Goal: Information Seeking & Learning: Learn about a topic

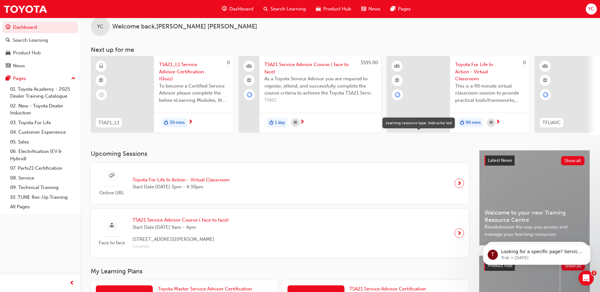
scroll to position [16, 0]
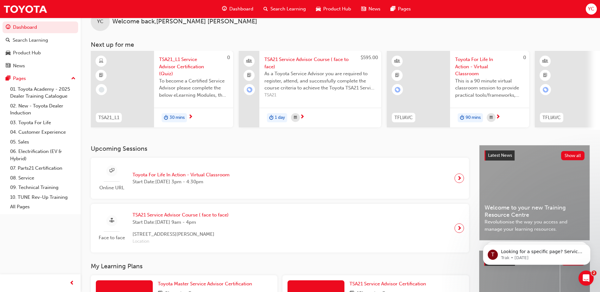
click at [291, 10] on span "Search Learning" at bounding box center [287, 8] width 35 height 7
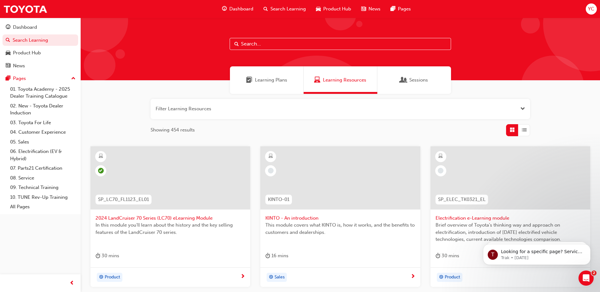
click at [192, 217] on span "2024 LandCruiser 70 Series (LC70) eLearning Module" at bounding box center [171, 218] width 150 height 7
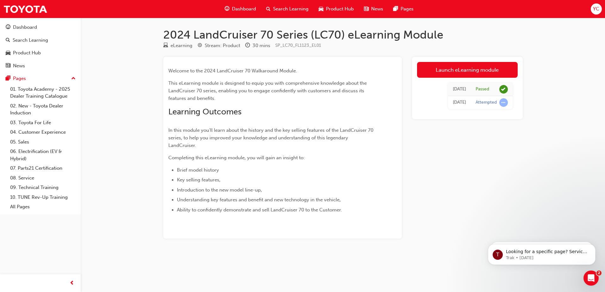
click at [248, 8] on span "Dashboard" at bounding box center [244, 8] width 24 height 7
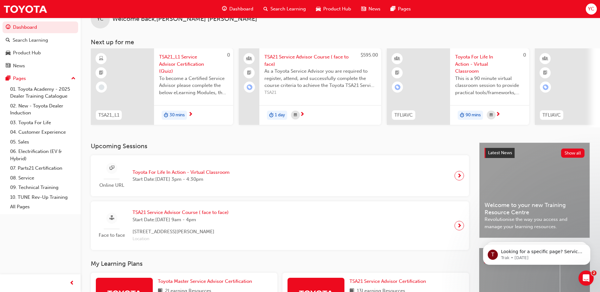
scroll to position [16, 0]
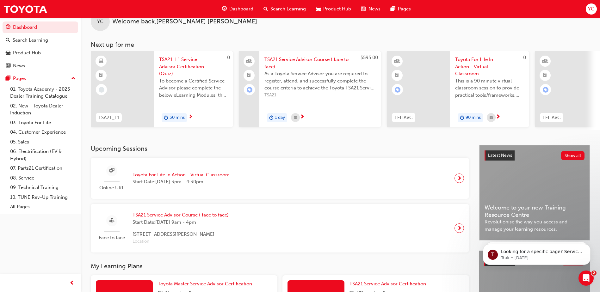
click at [225, 9] on span "guage-icon" at bounding box center [224, 9] width 5 height 8
click at [248, 5] on div "Dashboard" at bounding box center [237, 9] width 41 height 13
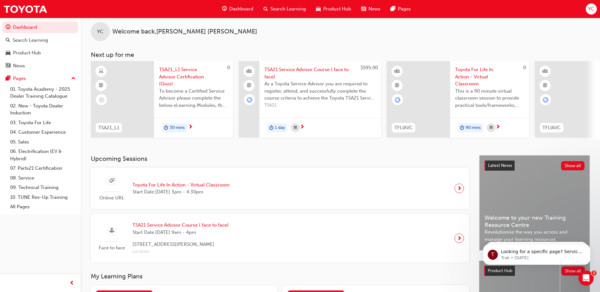
scroll to position [0, 0]
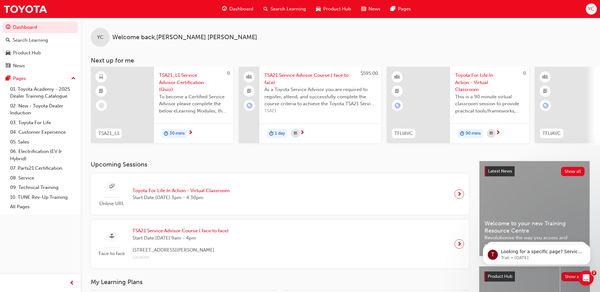
click at [277, 10] on span "Search Learning" at bounding box center [287, 8] width 35 height 7
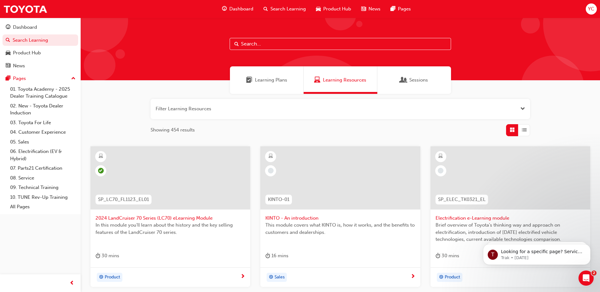
click at [274, 87] on div "Learning Plans" at bounding box center [267, 80] width 74 height 28
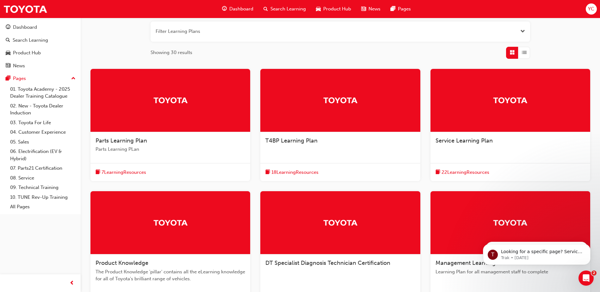
scroll to position [79, 0]
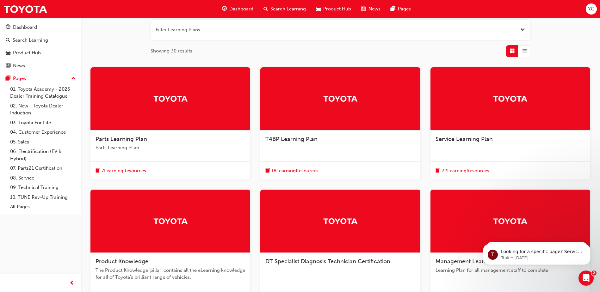
click at [533, 138] on div "Service Learning Plan" at bounding box center [511, 140] width 150 height 8
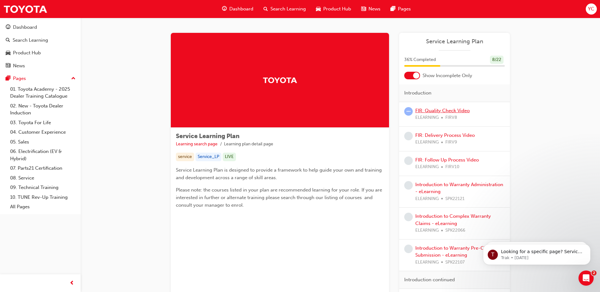
click at [436, 110] on link "FIR: Quality Check Video" at bounding box center [442, 111] width 54 height 6
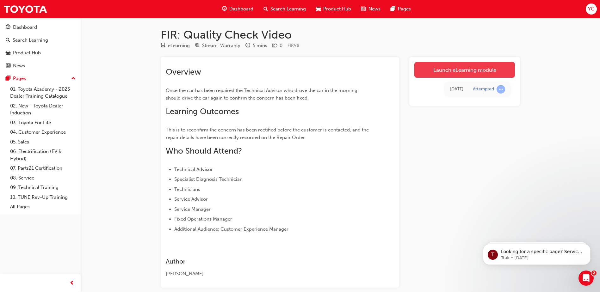
click at [454, 73] on link "Launch eLearning module" at bounding box center [464, 70] width 101 height 16
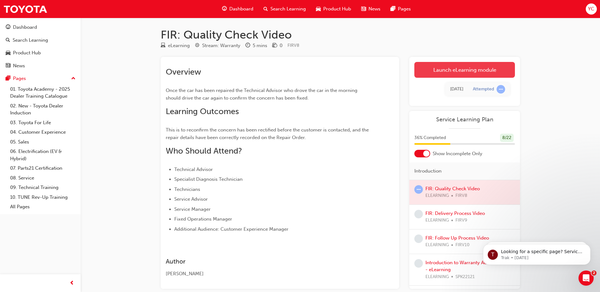
click at [474, 72] on link "Launch eLearning module" at bounding box center [464, 70] width 101 height 16
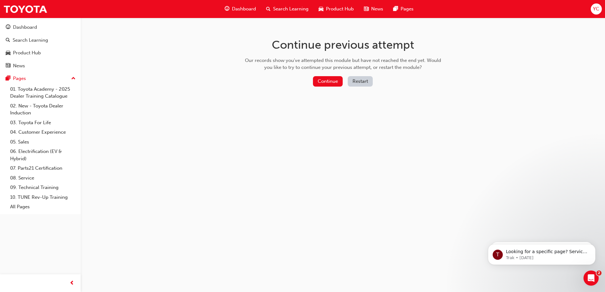
click at [362, 82] on button "Restart" at bounding box center [360, 81] width 25 height 10
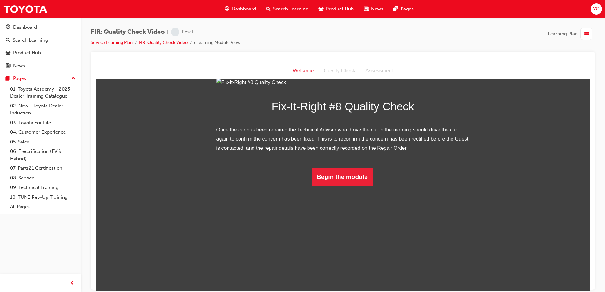
scroll to position [28, 0]
click at [359, 186] on button "Begin the module" at bounding box center [342, 177] width 61 height 18
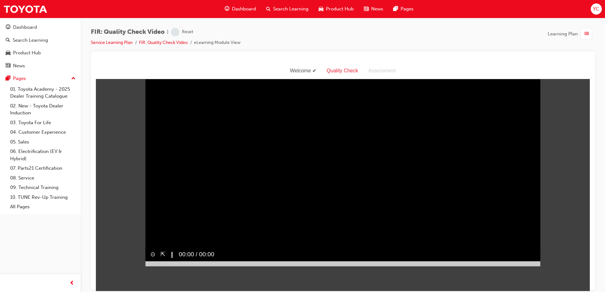
scroll to position [0, 0]
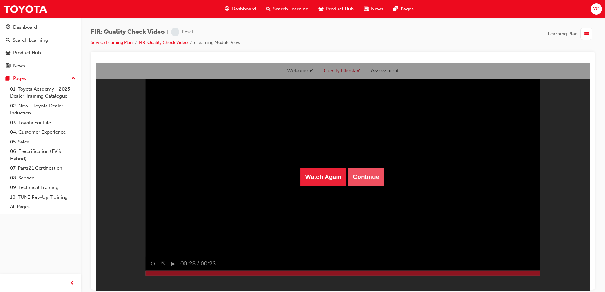
click at [373, 175] on button "Continue" at bounding box center [366, 177] width 36 height 18
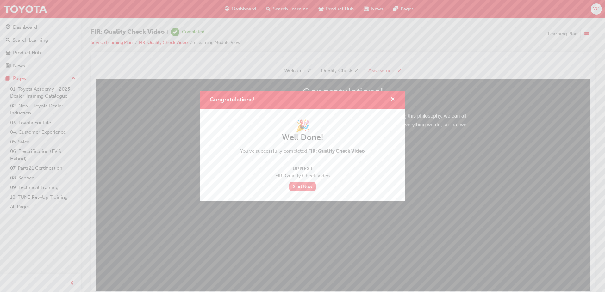
click at [309, 183] on link "Start Now" at bounding box center [302, 186] width 27 height 9
click at [311, 183] on link "Start Now" at bounding box center [302, 186] width 27 height 9
click at [295, 189] on link "Start Now" at bounding box center [302, 186] width 27 height 9
click at [303, 189] on link "Start Now" at bounding box center [302, 186] width 27 height 9
drag, startPoint x: 302, startPoint y: 188, endPoint x: 299, endPoint y: 183, distance: 6.1
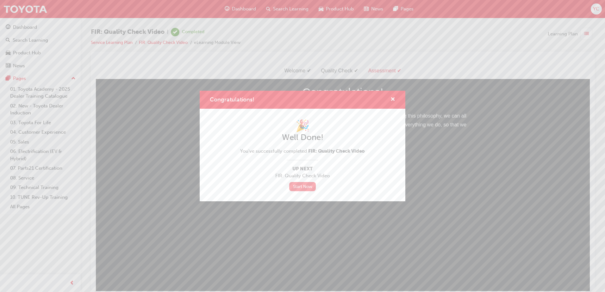
click at [299, 183] on link "Start Now" at bounding box center [302, 186] width 27 height 9
click at [393, 98] on span "cross-icon" at bounding box center [392, 100] width 5 height 6
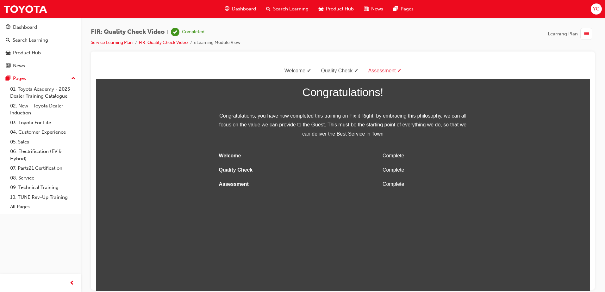
click at [587, 34] on span "list-icon" at bounding box center [586, 34] width 5 height 8
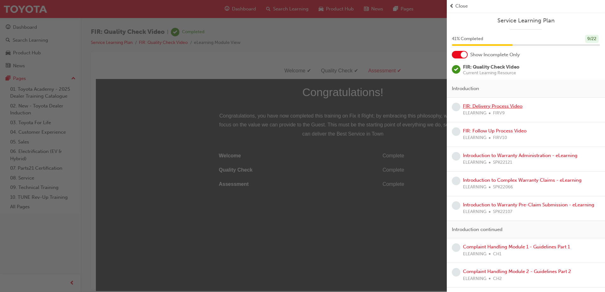
click at [502, 107] on link "FIR: Delivery Process Video" at bounding box center [492, 106] width 59 height 6
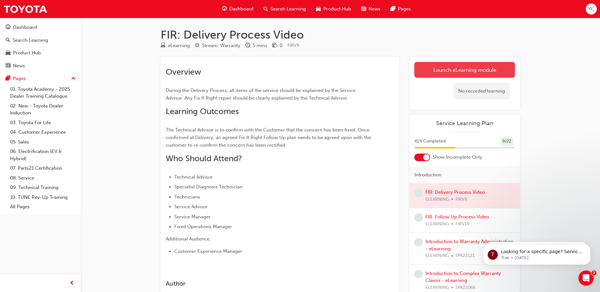
click at [436, 69] on link "Launch eLearning module" at bounding box center [464, 70] width 101 height 16
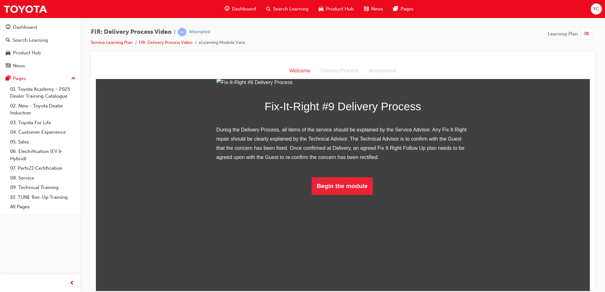
scroll to position [37, 0]
click at [345, 195] on button "Begin the module" at bounding box center [342, 186] width 61 height 18
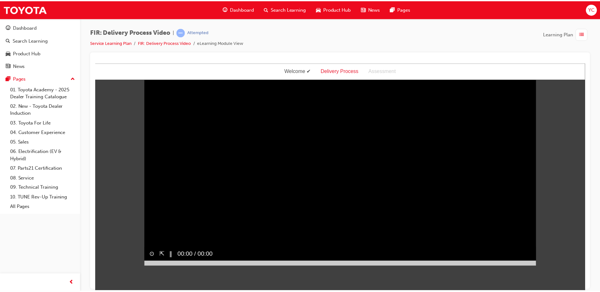
scroll to position [0, 0]
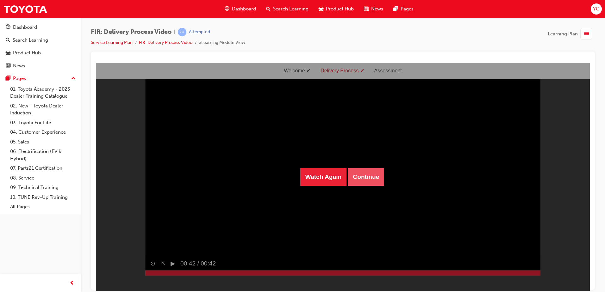
click at [374, 182] on button "Continue" at bounding box center [366, 177] width 36 height 18
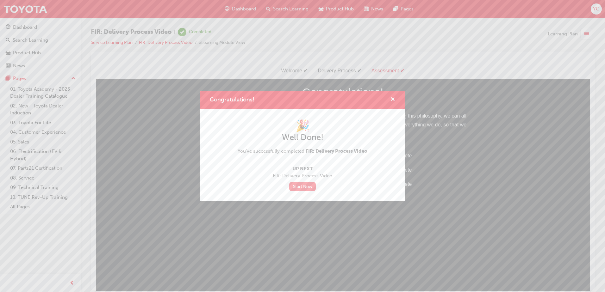
click at [303, 188] on link "Start Now" at bounding box center [302, 186] width 27 height 9
click at [287, 204] on div "Congratulations! 🎉 Well Done! You've successfully completed FIR: Delivery Proce…" at bounding box center [302, 146] width 605 height 292
drag, startPoint x: 382, startPoint y: 269, endPoint x: 288, endPoint y: 201, distance: 116.4
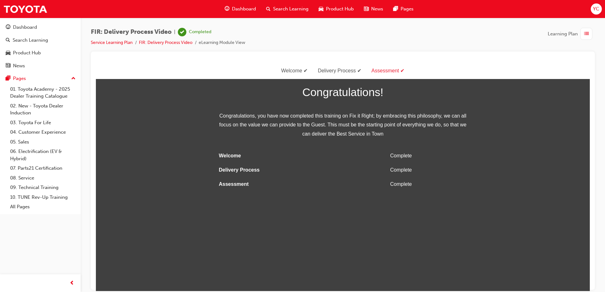
drag, startPoint x: 383, startPoint y: 267, endPoint x: 344, endPoint y: 272, distance: 39.3
click at [345, 274] on html "Welcome Delivery Process Assessment Congratulations! Congratulations, you have …" at bounding box center [343, 177] width 494 height 228
click at [585, 35] on span "list-icon" at bounding box center [586, 34] width 5 height 8
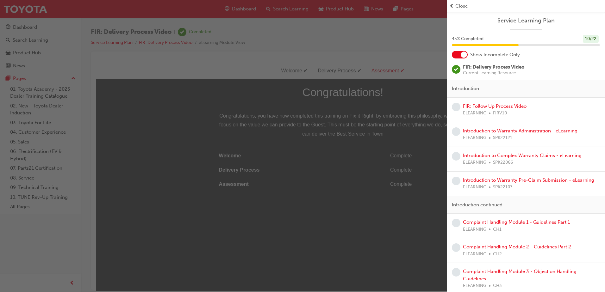
click at [545, 109] on div "FIR: Follow Up Process Video ELEARNING FIRV10" at bounding box center [526, 110] width 148 height 14
click at [511, 108] on link "FIR: Follow Up Process Video" at bounding box center [495, 106] width 64 height 6
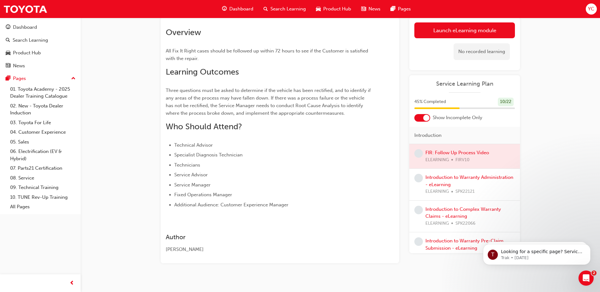
scroll to position [47, 0]
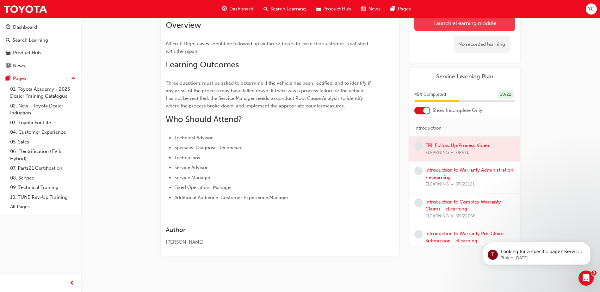
click at [469, 26] on link "Launch eLearning module" at bounding box center [464, 23] width 101 height 16
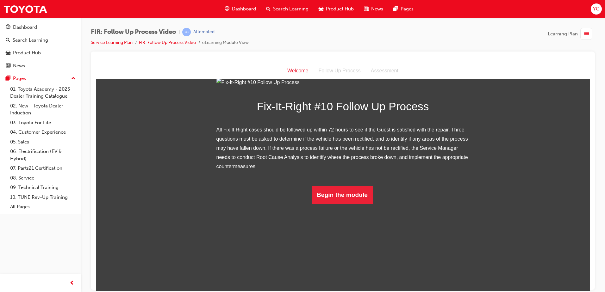
scroll to position [47, 0]
click at [321, 204] on button "Begin the module" at bounding box center [342, 195] width 61 height 18
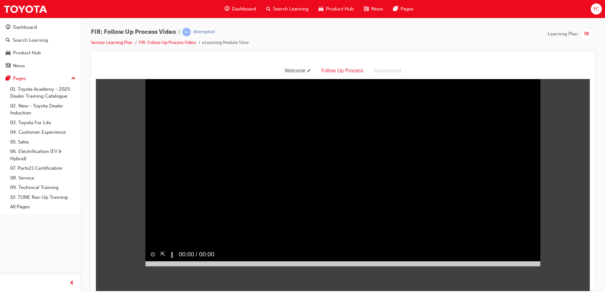
scroll to position [0, 0]
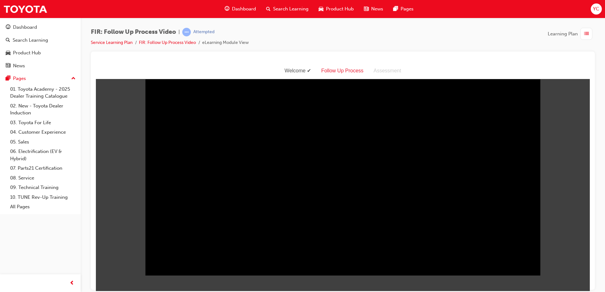
click at [583, 31] on div "button" at bounding box center [586, 34] width 12 height 12
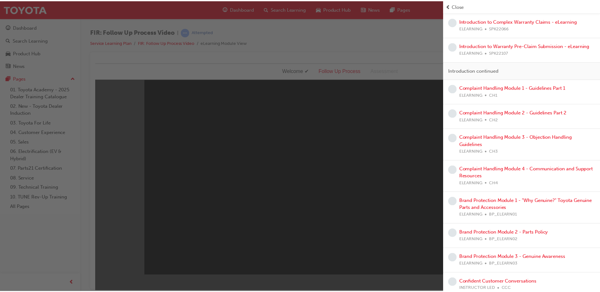
scroll to position [140, 0]
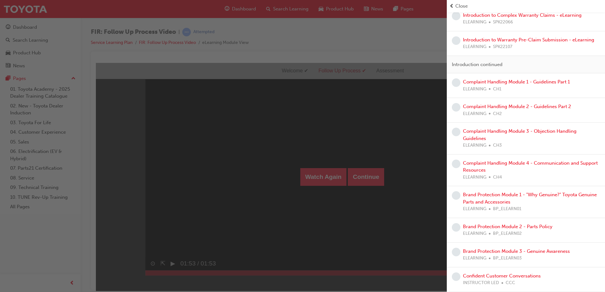
click at [400, 38] on div "button" at bounding box center [223, 146] width 447 height 292
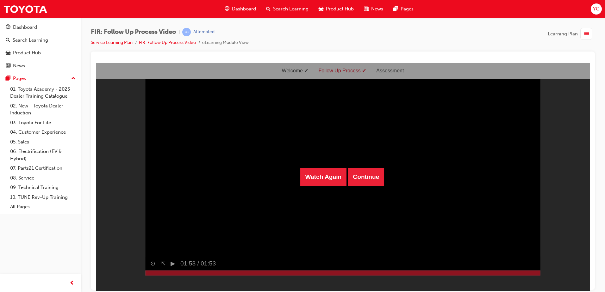
click at [288, 11] on span "Search Learning" at bounding box center [290, 8] width 35 height 7
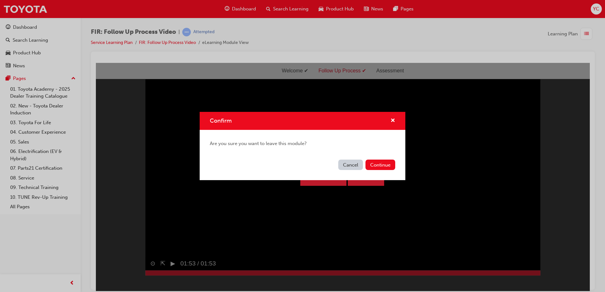
click at [395, 166] on div "Cancel Continue" at bounding box center [303, 168] width 206 height 23
click at [386, 166] on button "Continue" at bounding box center [380, 165] width 30 height 10
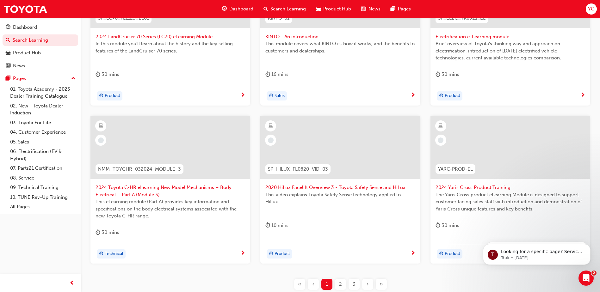
scroll to position [182, 0]
click at [140, 191] on span "2024 Toyota C-HR eLearning New Model Mechanisms – Body Electrical – Part A (Mod…" at bounding box center [171, 191] width 150 height 14
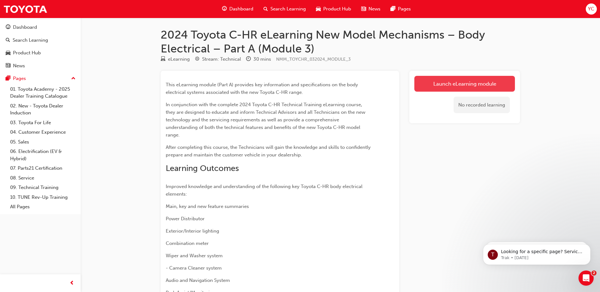
click at [462, 85] on link "Launch eLearning module" at bounding box center [464, 84] width 101 height 16
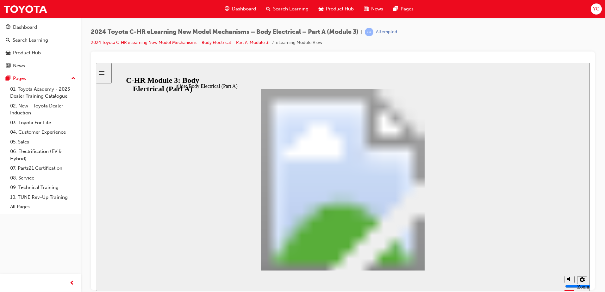
click at [22, 6] on img at bounding box center [25, 9] width 44 height 14
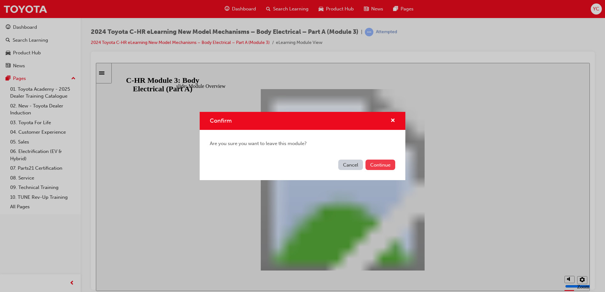
click at [388, 164] on button "Continue" at bounding box center [380, 165] width 30 height 10
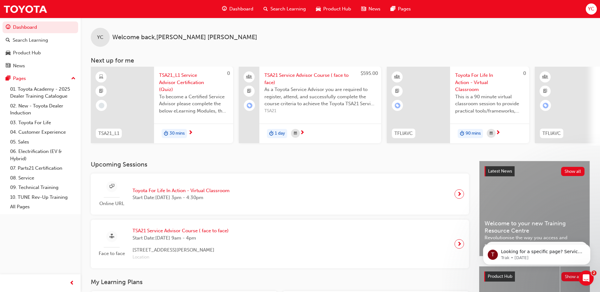
click at [288, 12] on span "Search Learning" at bounding box center [287, 8] width 35 height 7
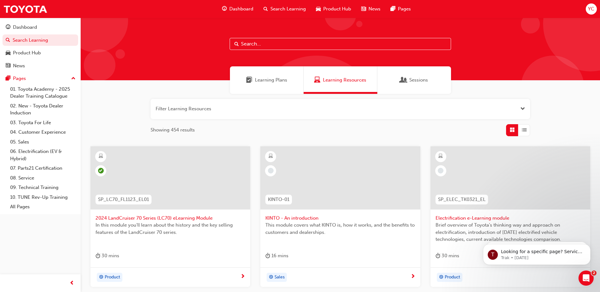
click at [253, 83] on div "Learning Plans" at bounding box center [266, 80] width 41 height 7
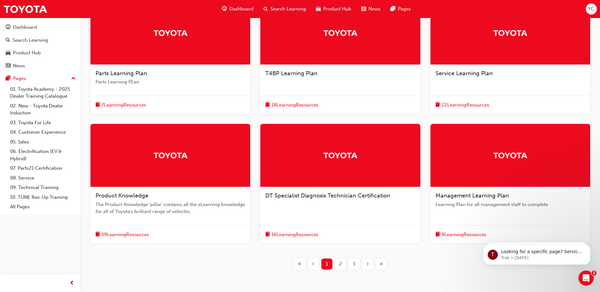
scroll to position [174, 0]
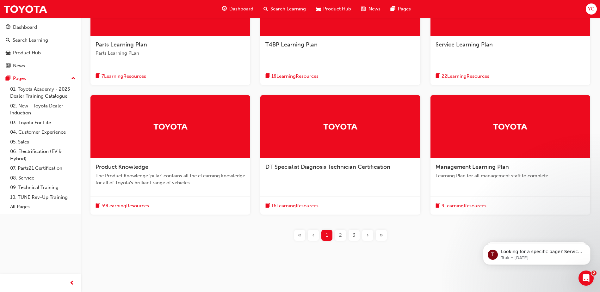
click at [137, 164] on span "Product Knowledge" at bounding box center [122, 167] width 53 height 7
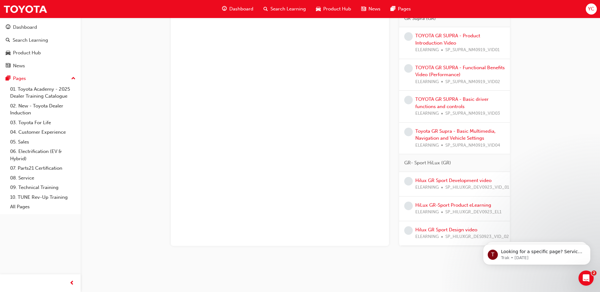
scroll to position [1746, 0]
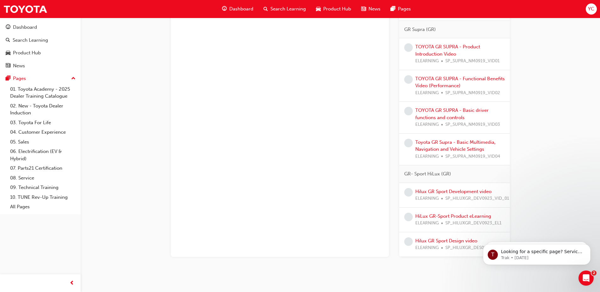
click at [483, 100] on div "TOYOTA GR SUPRA - Functional Benefits Video (Performance) ELEARNING SP_SUPRA_NM…" at bounding box center [454, 86] width 111 height 32
click at [439, 82] on div "TOYOTA GR SUPRA - Functional Benefits Video (Performance) ELEARNING SP_SUPRA_NM…" at bounding box center [460, 86] width 90 height 22
click at [425, 79] on link "TOYOTA GR SUPRA - Functional Benefits Video (Performance)" at bounding box center [460, 82] width 90 height 13
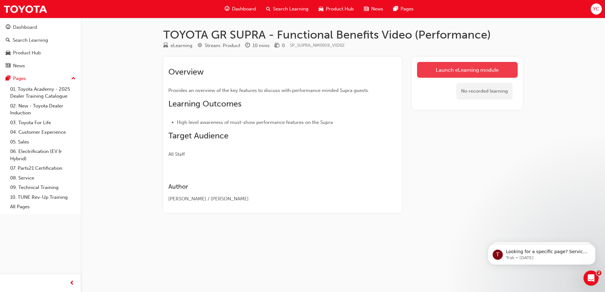
click at [438, 69] on link "Launch eLearning module" at bounding box center [467, 70] width 101 height 16
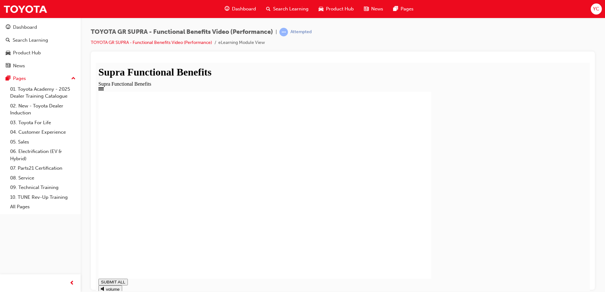
click at [213, 263] on rect at bounding box center [264, 184] width 333 height 187
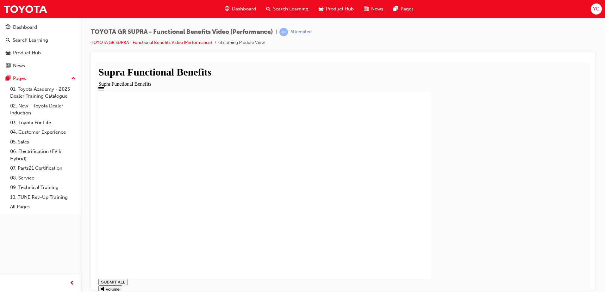
type input "1"
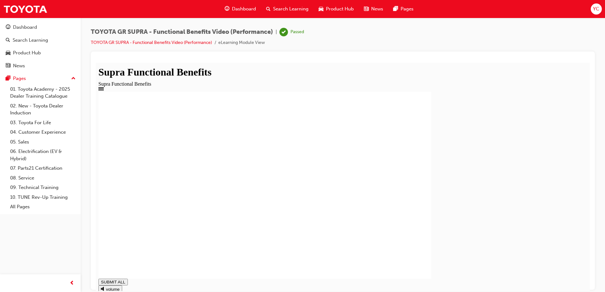
click at [282, 9] on span "Search Learning" at bounding box center [290, 8] width 35 height 7
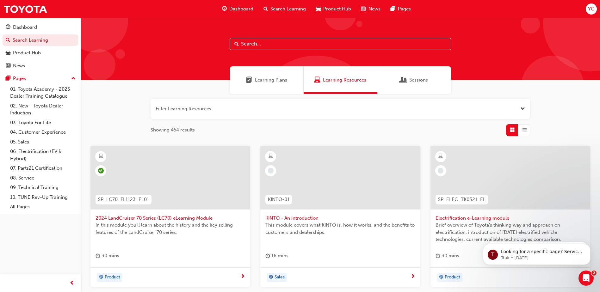
click at [251, 82] on span "Learning Plans" at bounding box center [249, 80] width 6 height 7
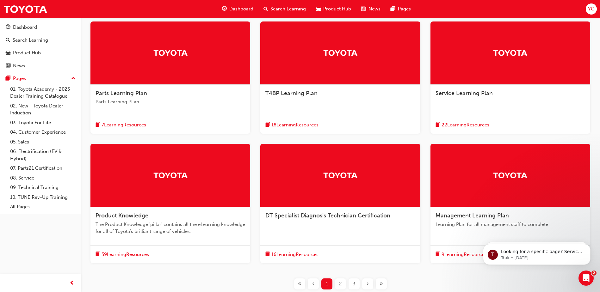
scroll to position [127, 0]
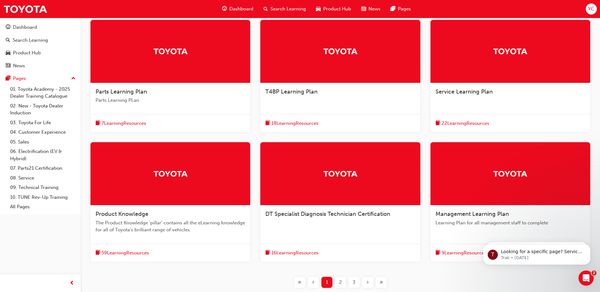
click at [152, 235] on div "Product Knowledge The Product Knowledge 'pillar' contains all the eLearning kno…" at bounding box center [170, 225] width 160 height 38
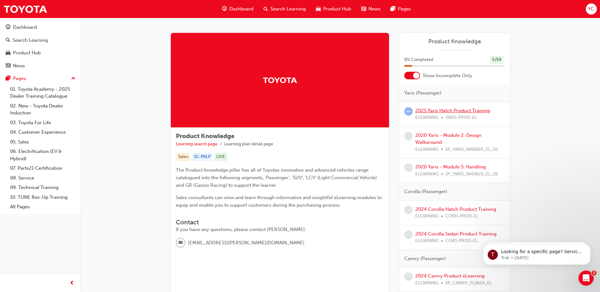
click at [450, 109] on link "2025 Yaris Hatch Product Training" at bounding box center [452, 111] width 75 height 6
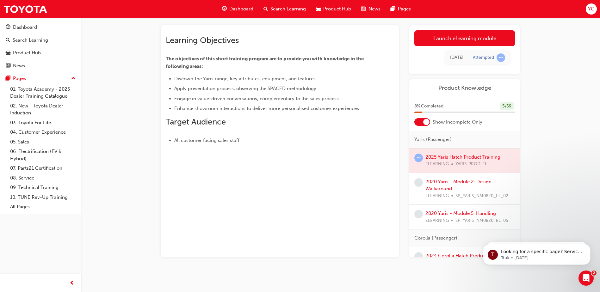
scroll to position [33, 0]
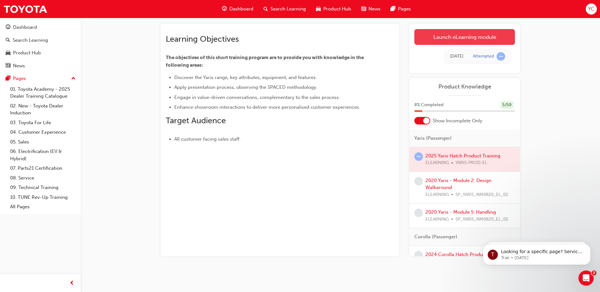
click at [463, 38] on link "Launch eLearning module" at bounding box center [464, 37] width 101 height 16
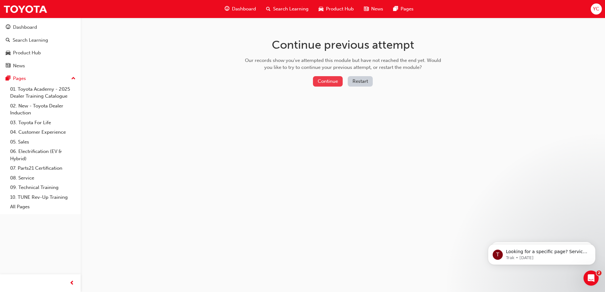
click at [338, 79] on button "Continue" at bounding box center [328, 81] width 30 height 10
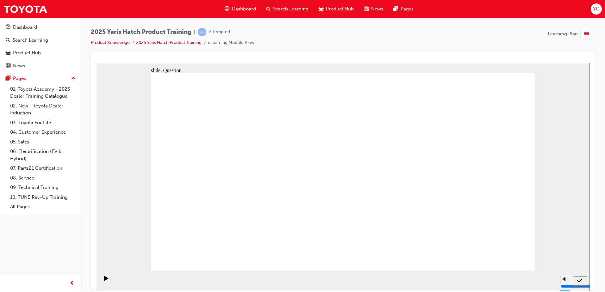
drag, startPoint x: 472, startPoint y: 232, endPoint x: 462, endPoint y: 165, distance: 67.8
drag, startPoint x: 486, startPoint y: 158, endPoint x: 353, endPoint y: 217, distance: 146.0
drag, startPoint x: 282, startPoint y: 153, endPoint x: 220, endPoint y: 215, distance: 87.9
drag, startPoint x: 336, startPoint y: 158, endPoint x: 407, endPoint y: 212, distance: 89.9
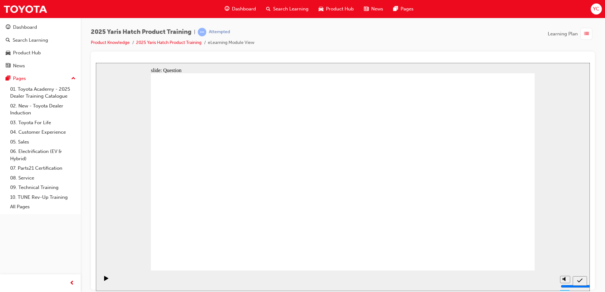
drag, startPoint x: 199, startPoint y: 162, endPoint x: 482, endPoint y: 222, distance: 289.2
drag, startPoint x: 410, startPoint y: 141, endPoint x: 280, endPoint y: 196, distance: 140.7
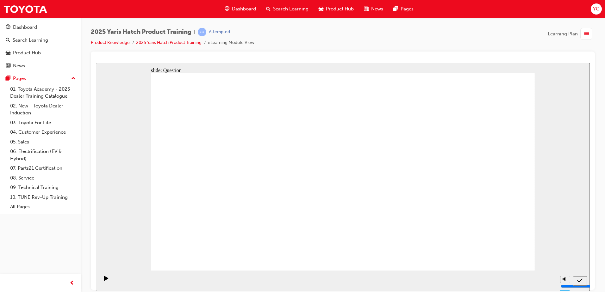
radio input "true"
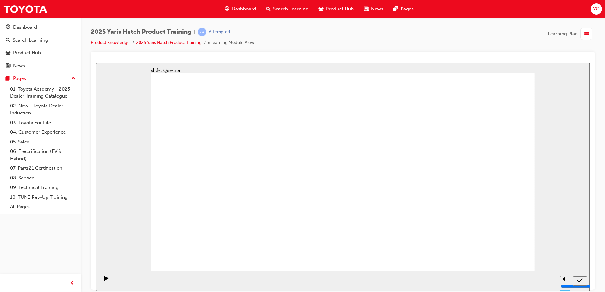
radio input "true"
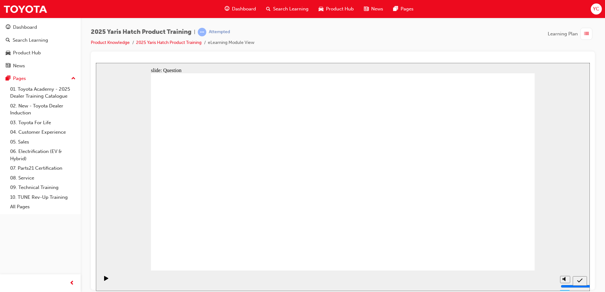
radio input "true"
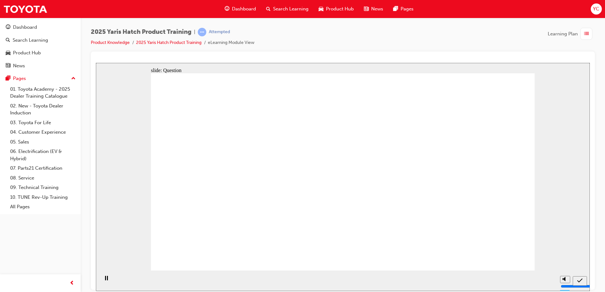
drag, startPoint x: 287, startPoint y: 157, endPoint x: 281, endPoint y: 258, distance: 101.7
drag, startPoint x: 200, startPoint y: 177, endPoint x: 200, endPoint y: 215, distance: 38.3
drag, startPoint x: 355, startPoint y: 211, endPoint x: 354, endPoint y: 222, distance: 11.4
drag, startPoint x: 402, startPoint y: 152, endPoint x: 414, endPoint y: 227, distance: 75.3
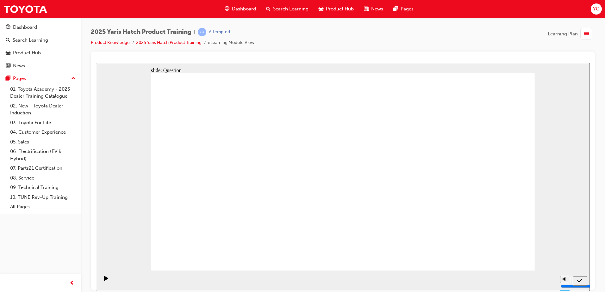
drag, startPoint x: 471, startPoint y: 160, endPoint x: 482, endPoint y: 221, distance: 61.8
drag, startPoint x: 163, startPoint y: 130, endPoint x: 264, endPoint y: 179, distance: 111.5
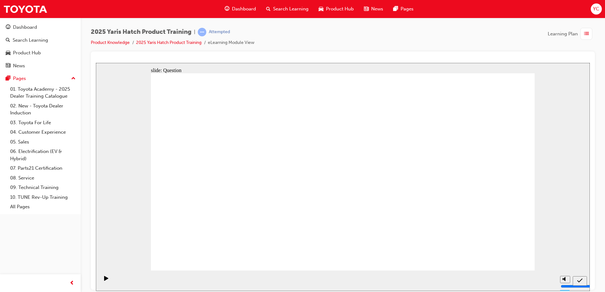
drag, startPoint x: 278, startPoint y: 144, endPoint x: 195, endPoint y: 126, distance: 85.0
drag, startPoint x: 169, startPoint y: 130, endPoint x: 256, endPoint y: 148, distance: 89.6
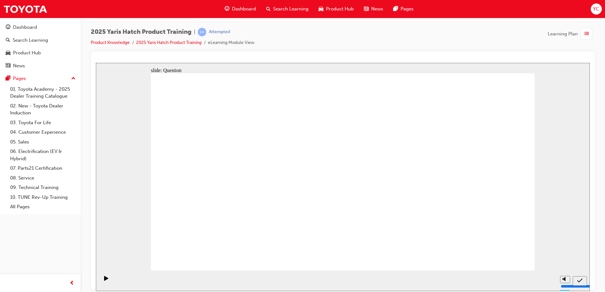
radio input "true"
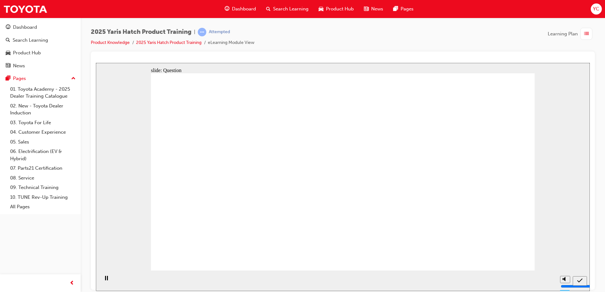
radio input "true"
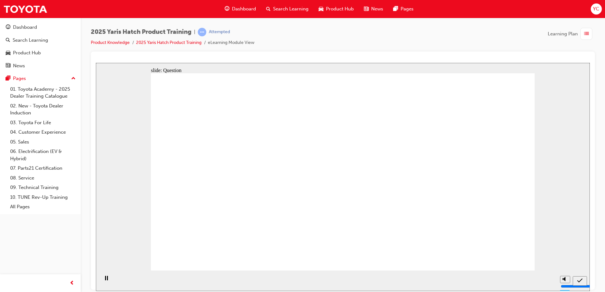
radio input "true"
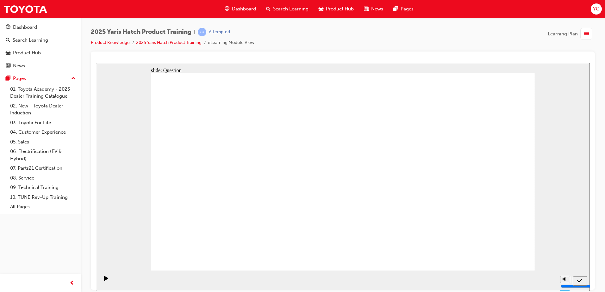
drag, startPoint x: 43, startPoint y: 233, endPoint x: 76, endPoint y: 235, distance: 32.3
click at [45, 231] on div "Dashboard Search Learning Product Hub News Pages Pages 01. Toyota Academy - 202…" at bounding box center [40, 138] width 81 height 277
